Goal: Book appointment/travel/reservation

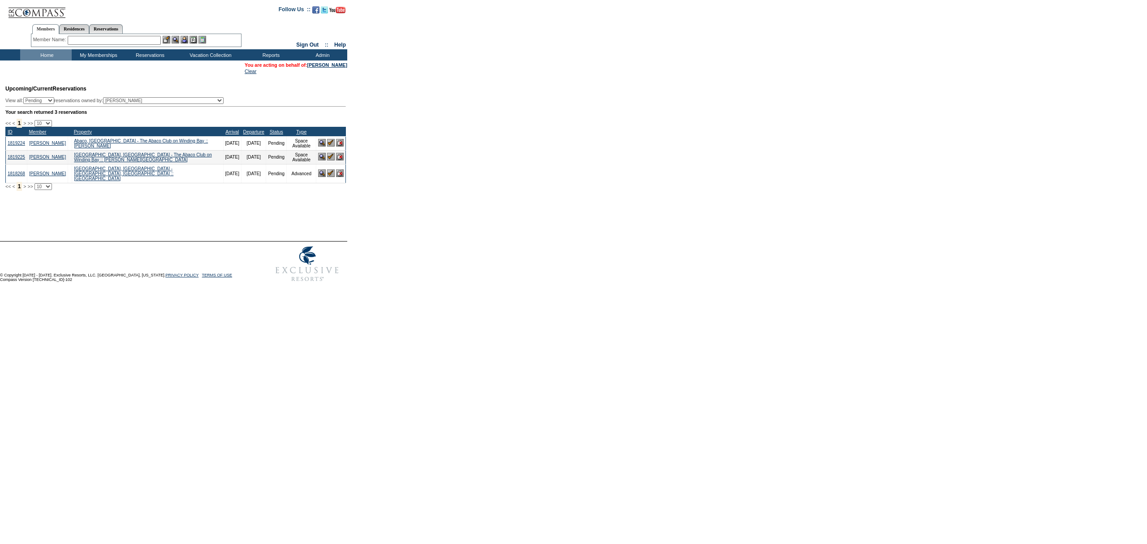
click at [36, 54] on td "Home" at bounding box center [46, 54] width 52 height 11
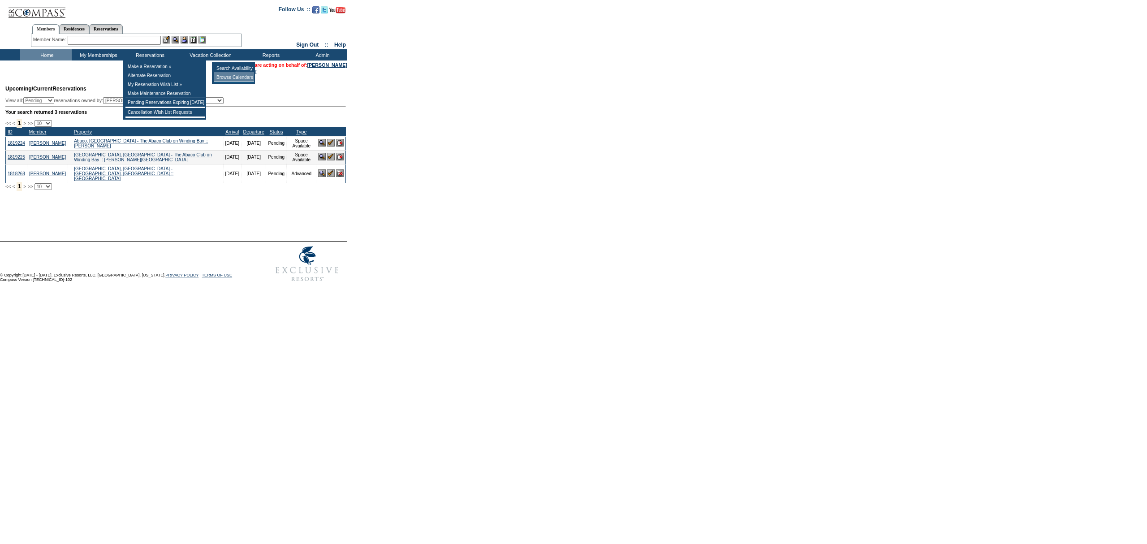
click at [225, 78] on td "Browse Calendars" at bounding box center [234, 77] width 40 height 9
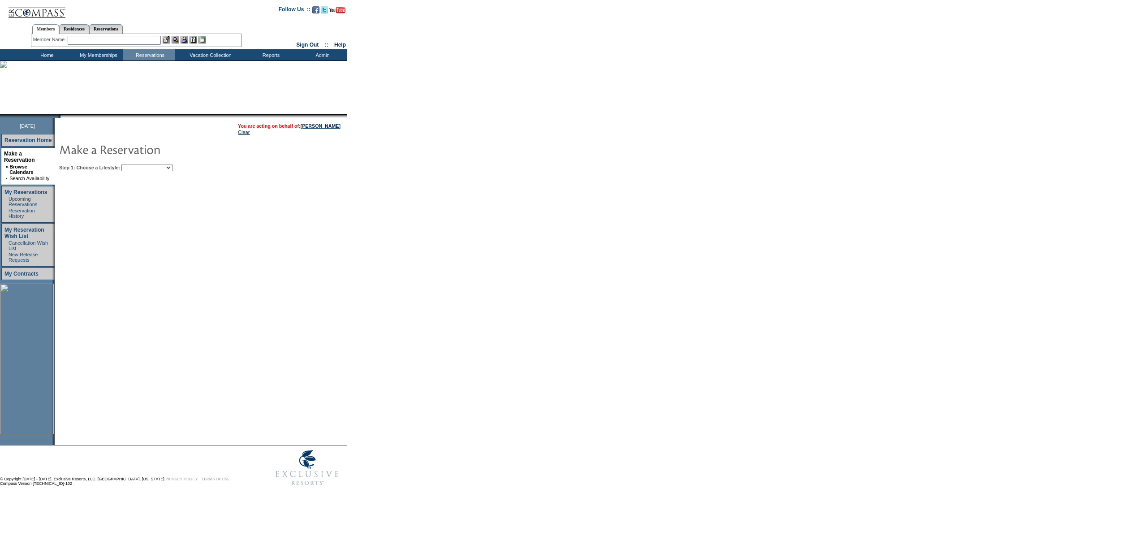
click at [167, 160] on td "Step 1: Choose a Lifestyle: Beach Leisure Metropolitan Mountain OIAL for Advent…" at bounding box center [228, 165] width 343 height 11
click at [163, 169] on table "You are acting on behalf of: [PERSON_NAME] Clear Step 1: Choose a Lifestyle: Be…" at bounding box center [228, 146] width 347 height 56
click at [165, 167] on select "Beach Leisure Metropolitan Mountain OIAL for Adventure OIAL for Couples OIAL fo…" at bounding box center [146, 167] width 51 height 7
select select "Beach"
click at [137, 164] on select "Beach Leisure Metropolitan Mountain OIAL for Adventure OIAL for Couples OIAL fo…" at bounding box center [146, 167] width 51 height 7
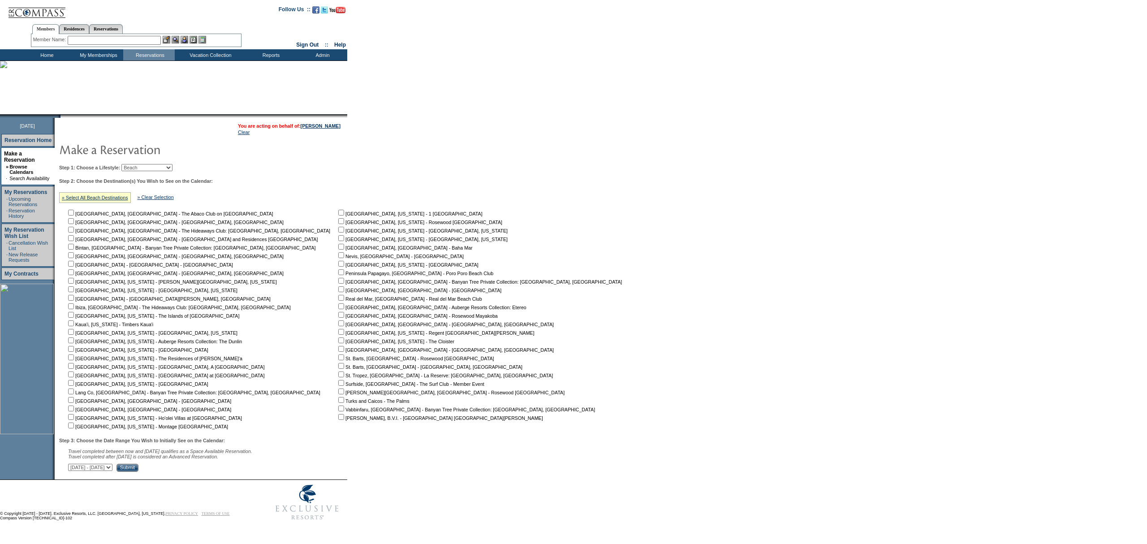
click at [465, 255] on td "[GEOGRAPHIC_DATA], [US_STATE] - 1 Hotel [GEOGRAPHIC_DATA] [GEOGRAPHIC_DATA], [U…" at bounding box center [481, 318] width 291 height 221
click at [338, 266] on input "checkbox" at bounding box center [341, 264] width 6 height 6
checkbox input "true"
click at [138, 471] on input "Submit" at bounding box center [127, 468] width 22 height 8
